Goal: Transaction & Acquisition: Obtain resource

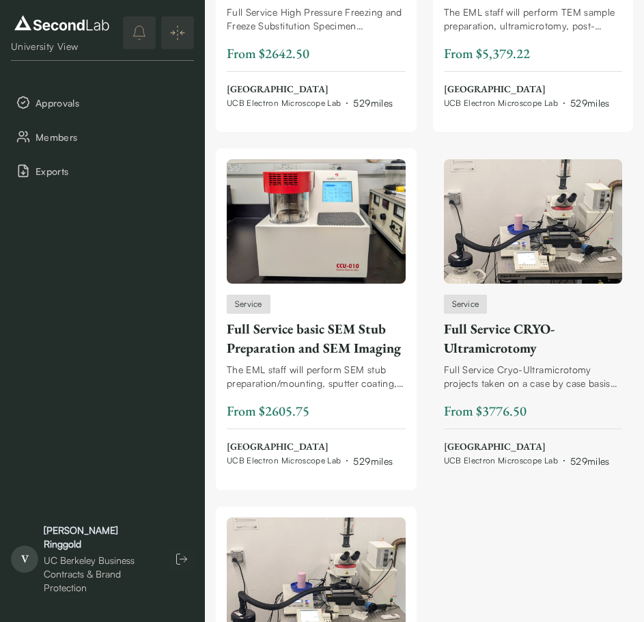
scroll to position [1354, 0]
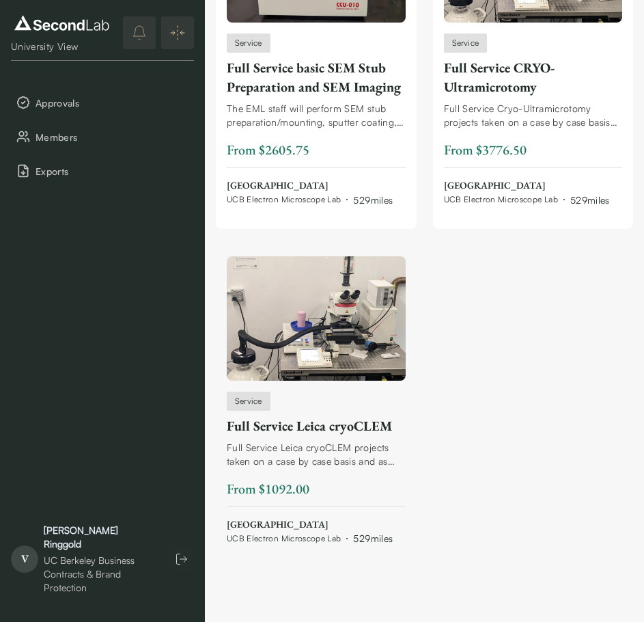
drag, startPoint x: 407, startPoint y: 435, endPoint x: 399, endPoint y: 435, distance: 8.2
click at [407, 435] on div "Service Full Service Leica cryoCLEM Full Service Leica cryoCLEM projects taken …" at bounding box center [316, 406] width 201 height 322
click at [264, 448] on div "Full Service Leica cryoCLEM projects taken on a case by case basis and as time …" at bounding box center [316, 454] width 179 height 27
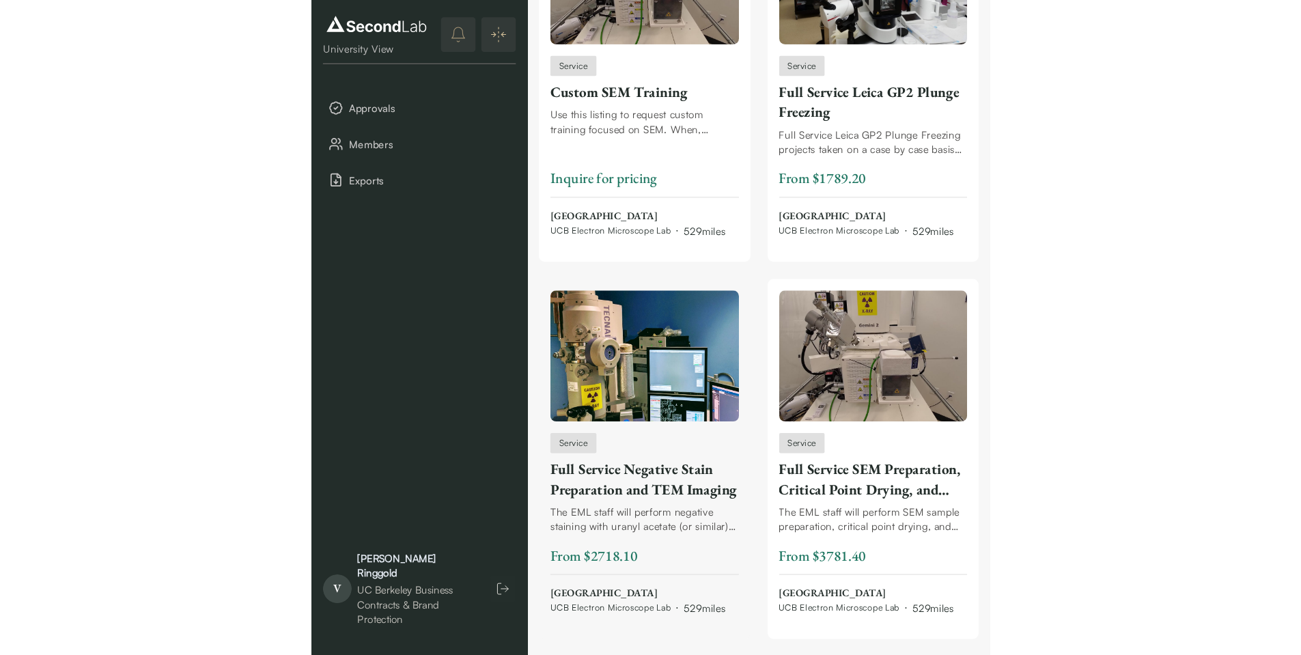
scroll to position [124, 0]
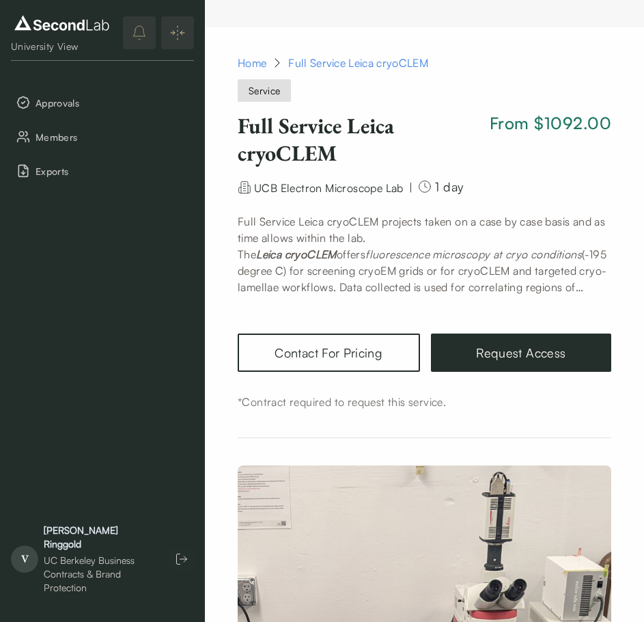
scroll to position [68, 0]
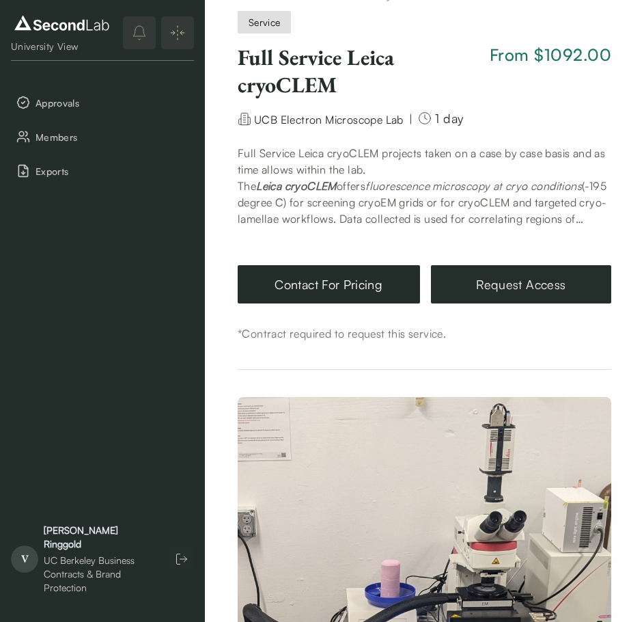
click at [307, 285] on link "Contact For Pricing" at bounding box center [329, 284] width 182 height 38
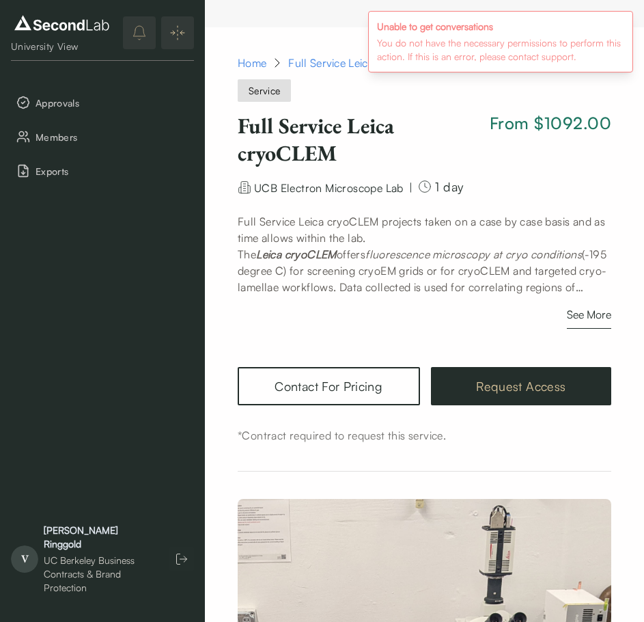
click at [516, 389] on link "Request Access" at bounding box center [521, 386] width 180 height 38
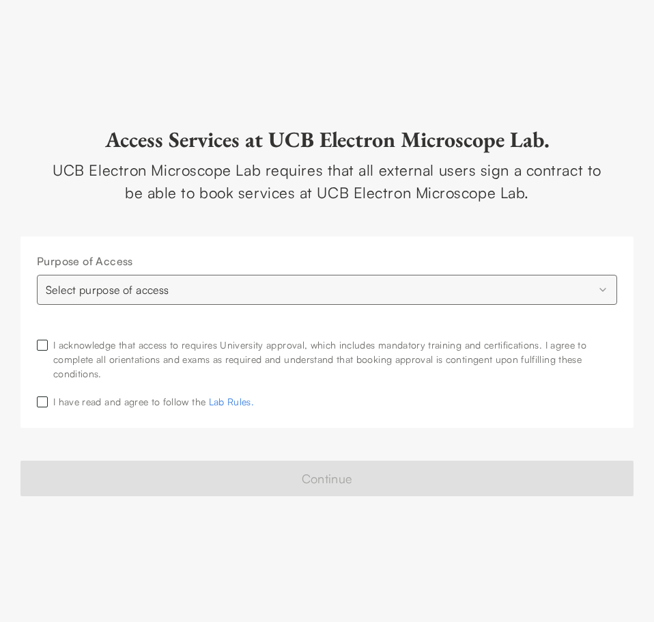
click at [219, 285] on html "**********" at bounding box center [327, 311] width 654 height 622
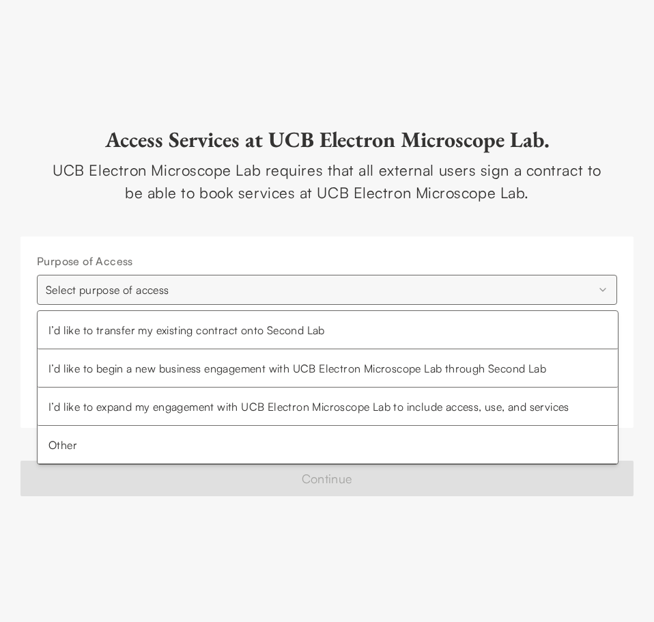
click at [249, 252] on html "**********" at bounding box center [327, 311] width 654 height 622
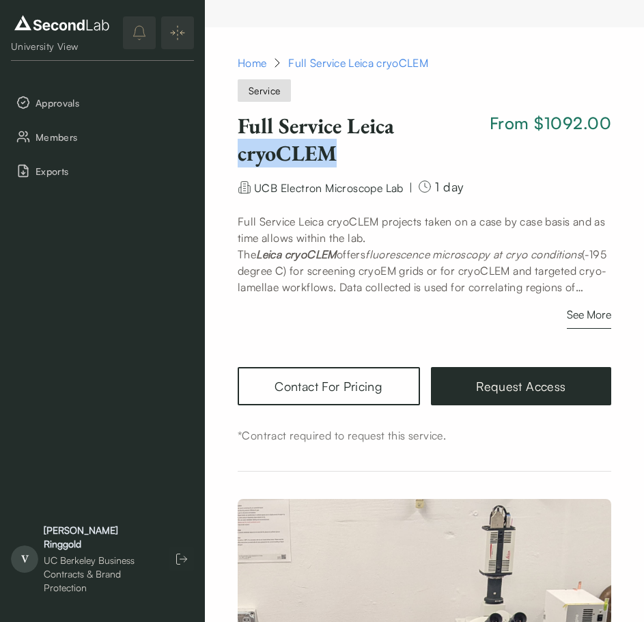
drag, startPoint x: 352, startPoint y: 161, endPoint x: 239, endPoint y: 150, distance: 114.0
click at [239, 150] on h1 "Full Service Leica cryoCLEM" at bounding box center [361, 139] width 247 height 55
click at [372, 127] on h1 "Full Service Leica cryoCLEM" at bounding box center [361, 139] width 247 height 55
click at [598, 313] on button "See More" at bounding box center [589, 317] width 44 height 23
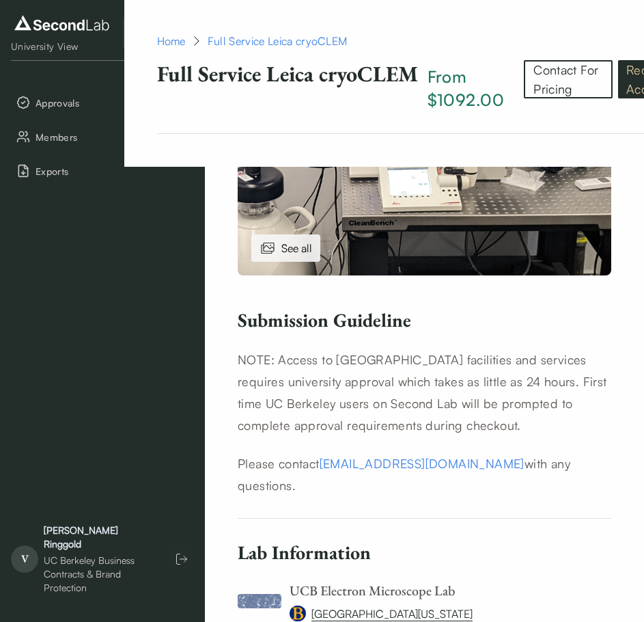
scroll to position [751, 0]
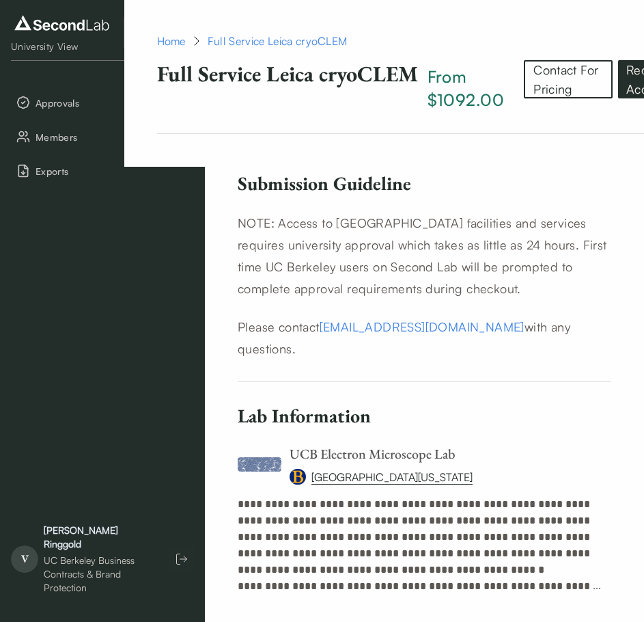
click at [495, 404] on h6 "Lab Information" at bounding box center [425, 416] width 374 height 24
click at [588, 298] on p "NOTE: Access to UC Berkeley facilities and services requires university approva…" at bounding box center [425, 255] width 374 height 87
drag, startPoint x: 422, startPoint y: 97, endPoint x: 505, endPoint y: 102, distance: 83.5
click at [505, 102] on div "Full Service Leica cryoCLEM From $1092.00 Contact For Pricing Request Access" at bounding box center [424, 97] width 535 height 74
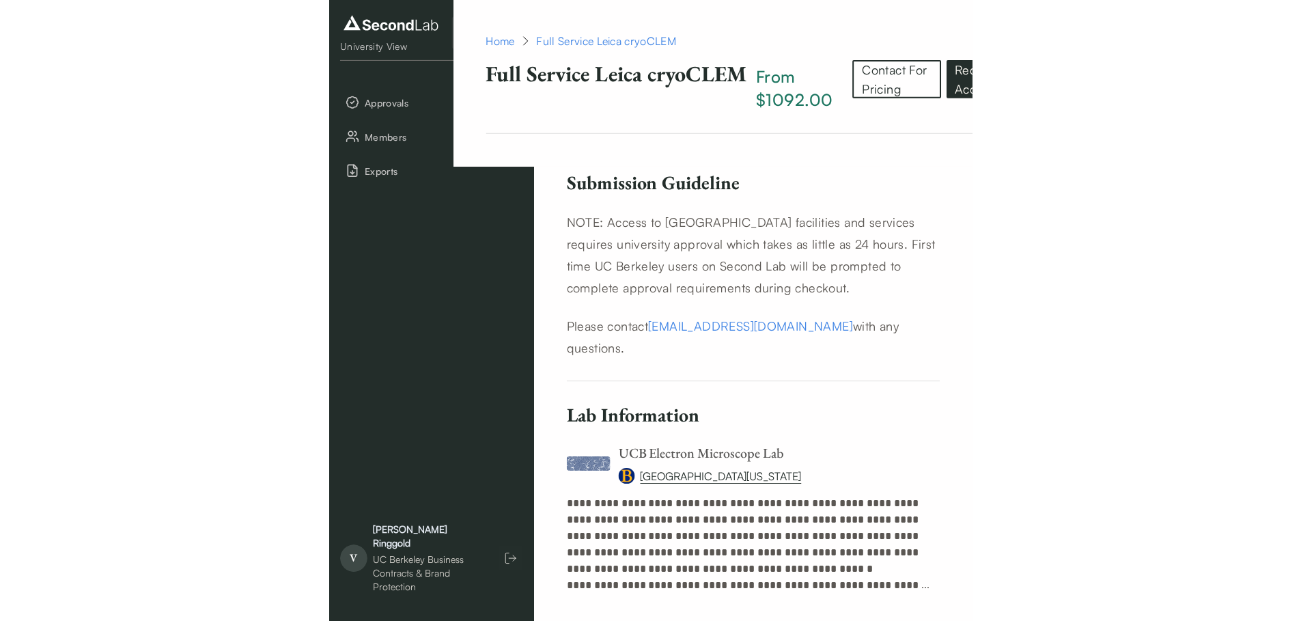
scroll to position [690, 0]
